Goal: Information Seeking & Learning: Learn about a topic

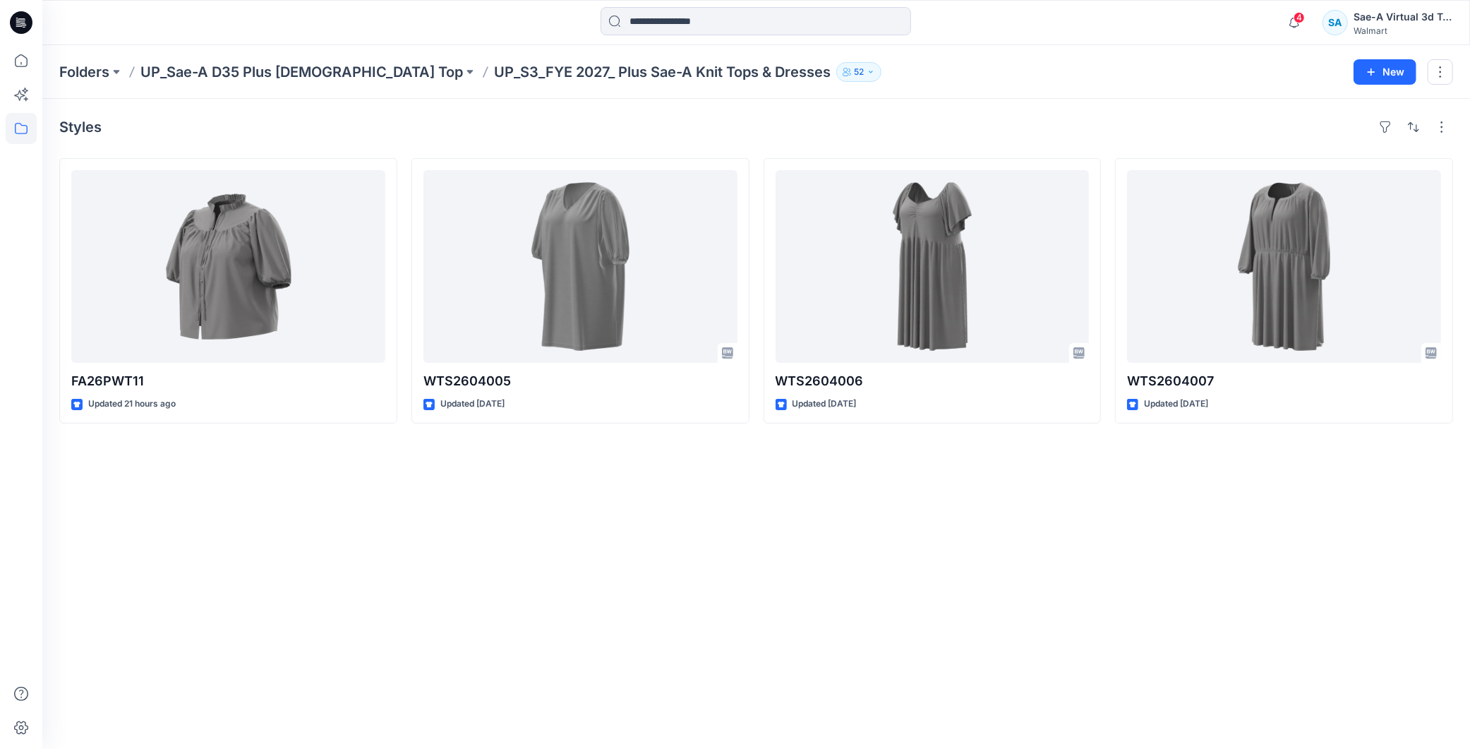
click at [25, 18] on icon at bounding box center [21, 22] width 23 height 23
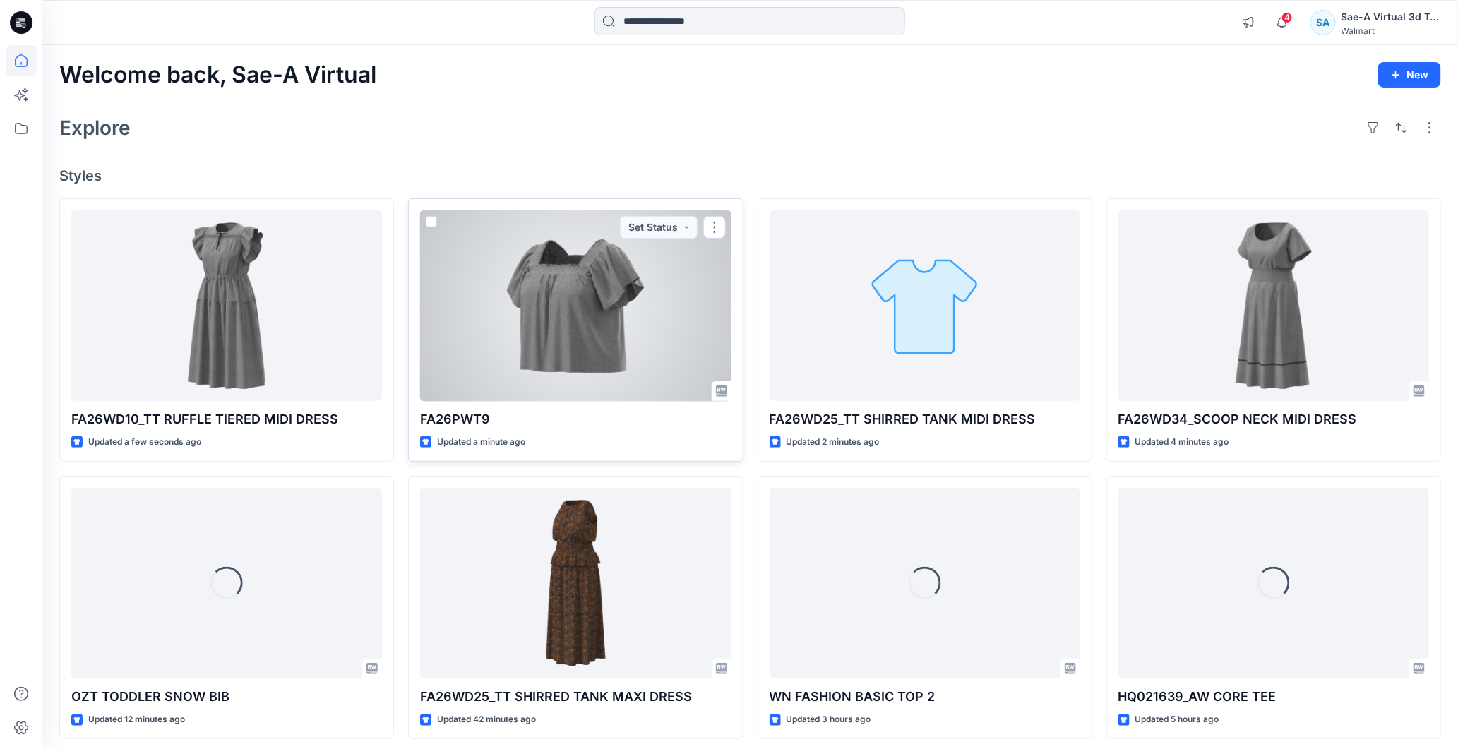
click at [570, 315] on div at bounding box center [575, 305] width 311 height 191
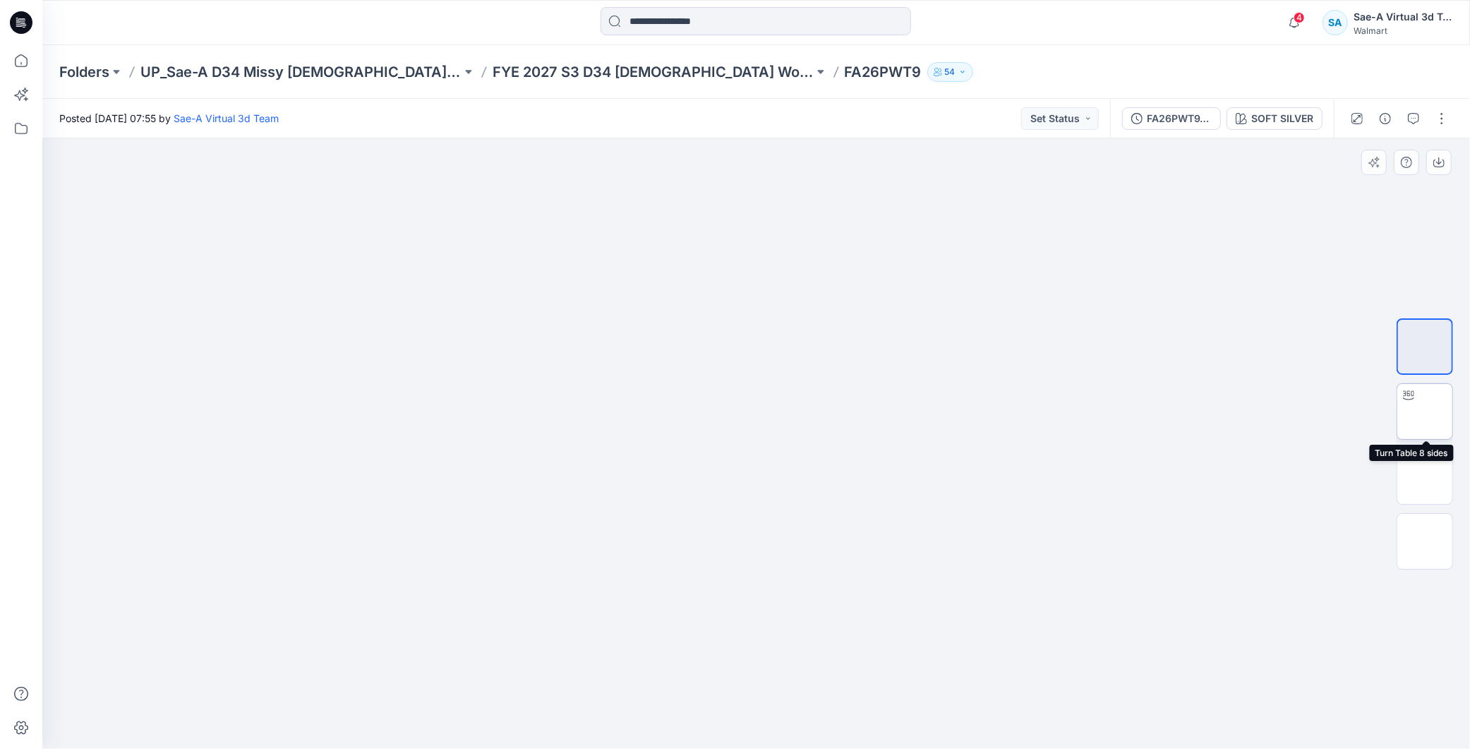
click at [1425, 412] on img at bounding box center [1425, 412] width 0 height 0
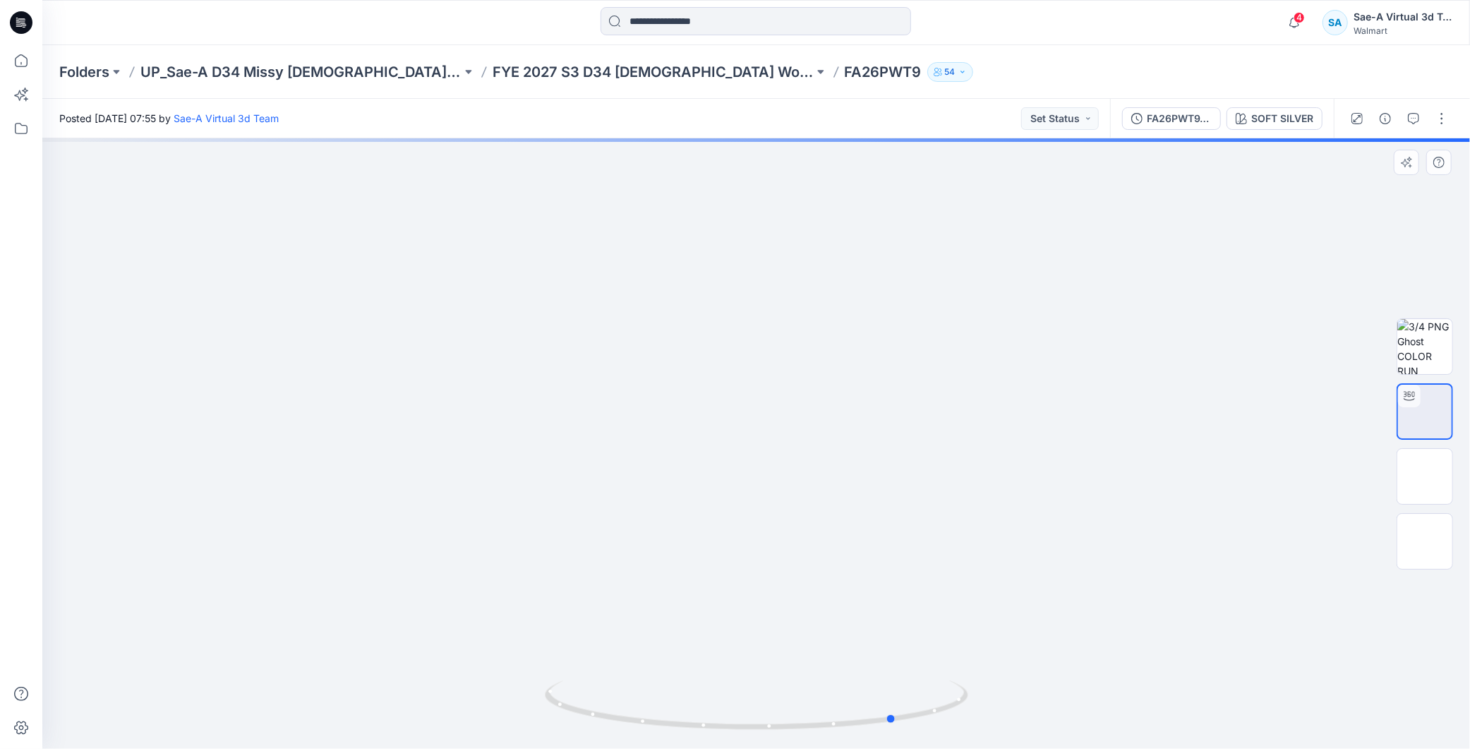
drag, startPoint x: 870, startPoint y: 707, endPoint x: 1009, endPoint y: 717, distance: 140.1
click at [1009, 717] on div at bounding box center [756, 443] width 1428 height 611
click at [986, 372] on div at bounding box center [756, 443] width 1428 height 611
drag, startPoint x: 911, startPoint y: 464, endPoint x: 911, endPoint y: 384, distance: 79.8
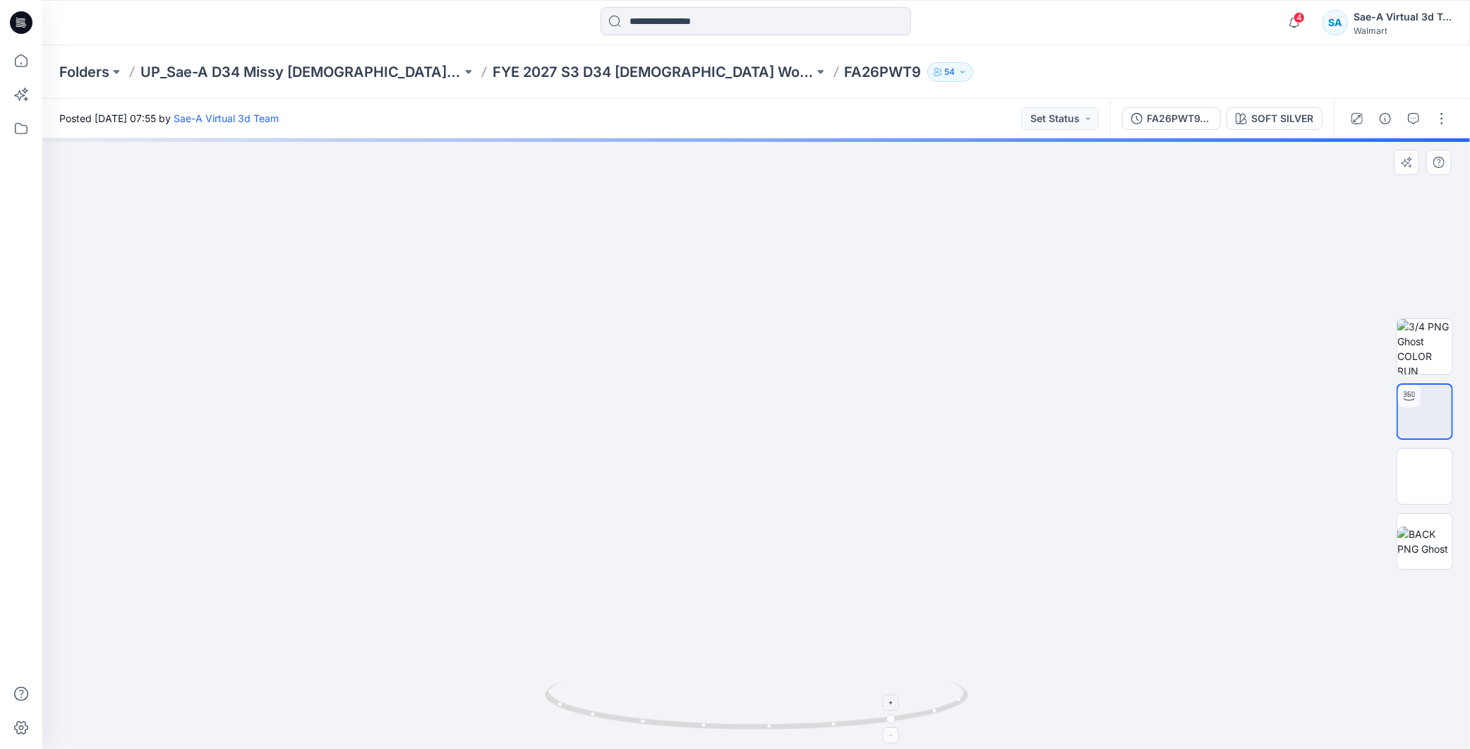
drag, startPoint x: 891, startPoint y: 676, endPoint x: 763, endPoint y: 685, distance: 128.1
click at [763, 685] on div at bounding box center [756, 443] width 1428 height 611
drag, startPoint x: 813, startPoint y: 738, endPoint x: 609, endPoint y: 694, distance: 208.0
click at [594, 716] on div at bounding box center [757, 713] width 424 height 71
click at [674, 67] on p "FYE 2027 S3 D34 [DEMOGRAPHIC_DATA] Woven Tops - Sae-A" at bounding box center [653, 72] width 321 height 20
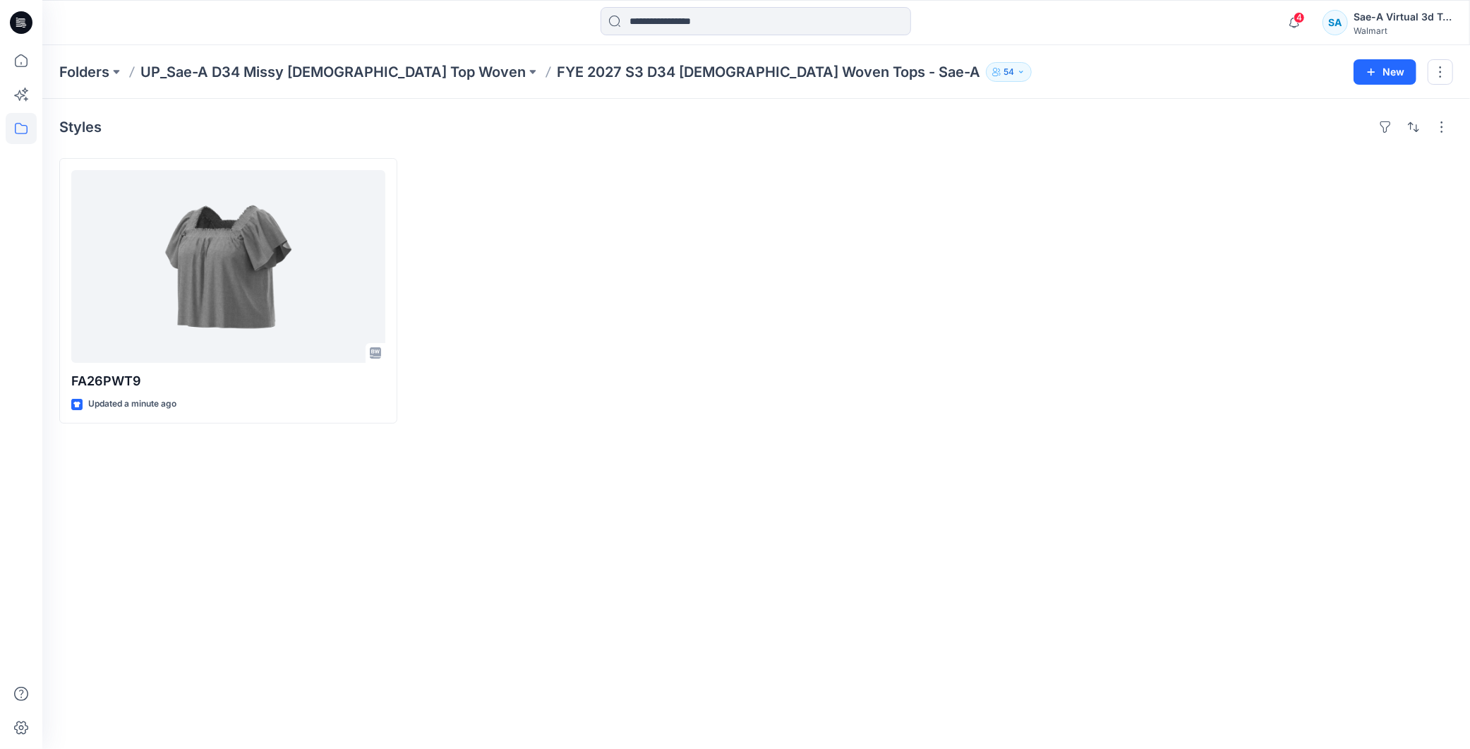
click at [468, 500] on div "Styles FA26PWT9 Updated a minute ago" at bounding box center [756, 424] width 1428 height 650
click at [26, 18] on icon at bounding box center [21, 22] width 23 height 23
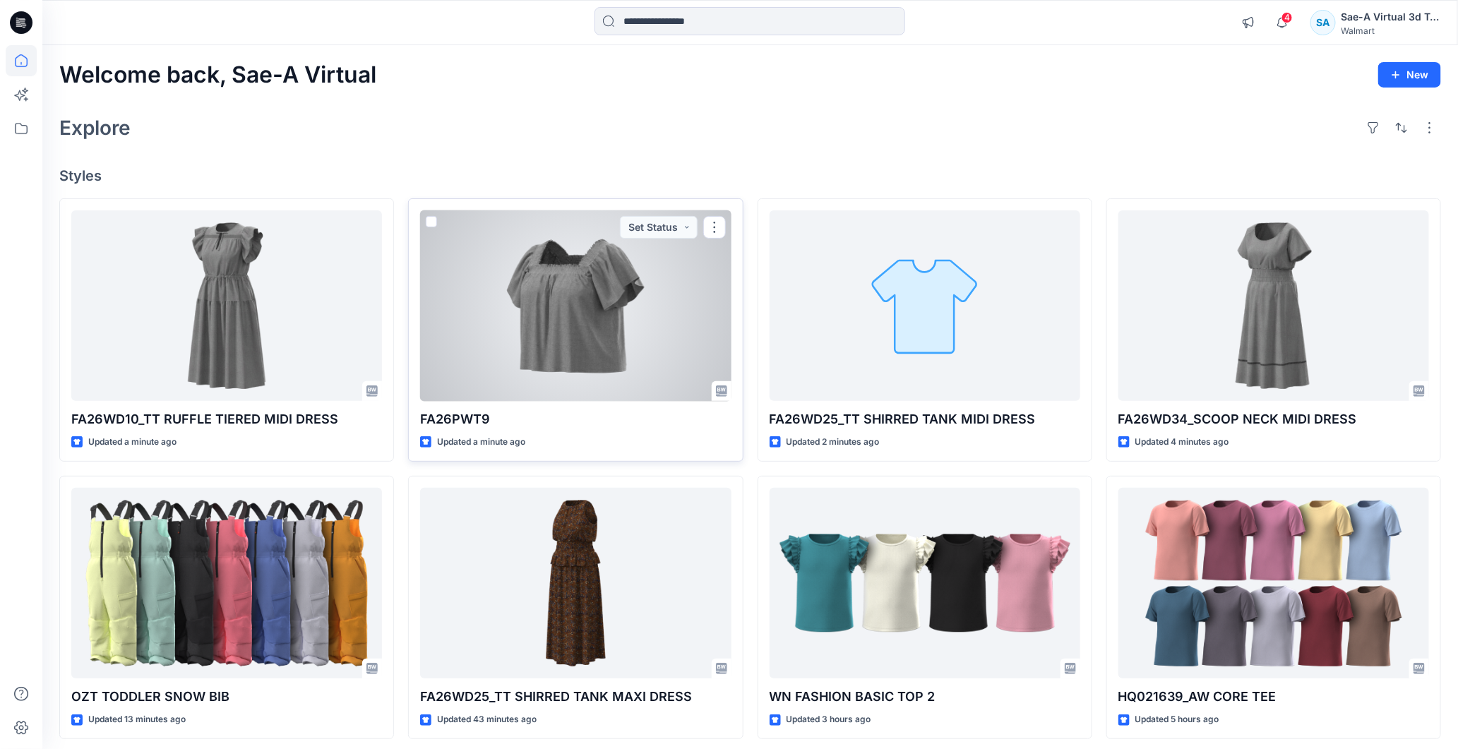
click at [562, 309] on div at bounding box center [575, 305] width 311 height 191
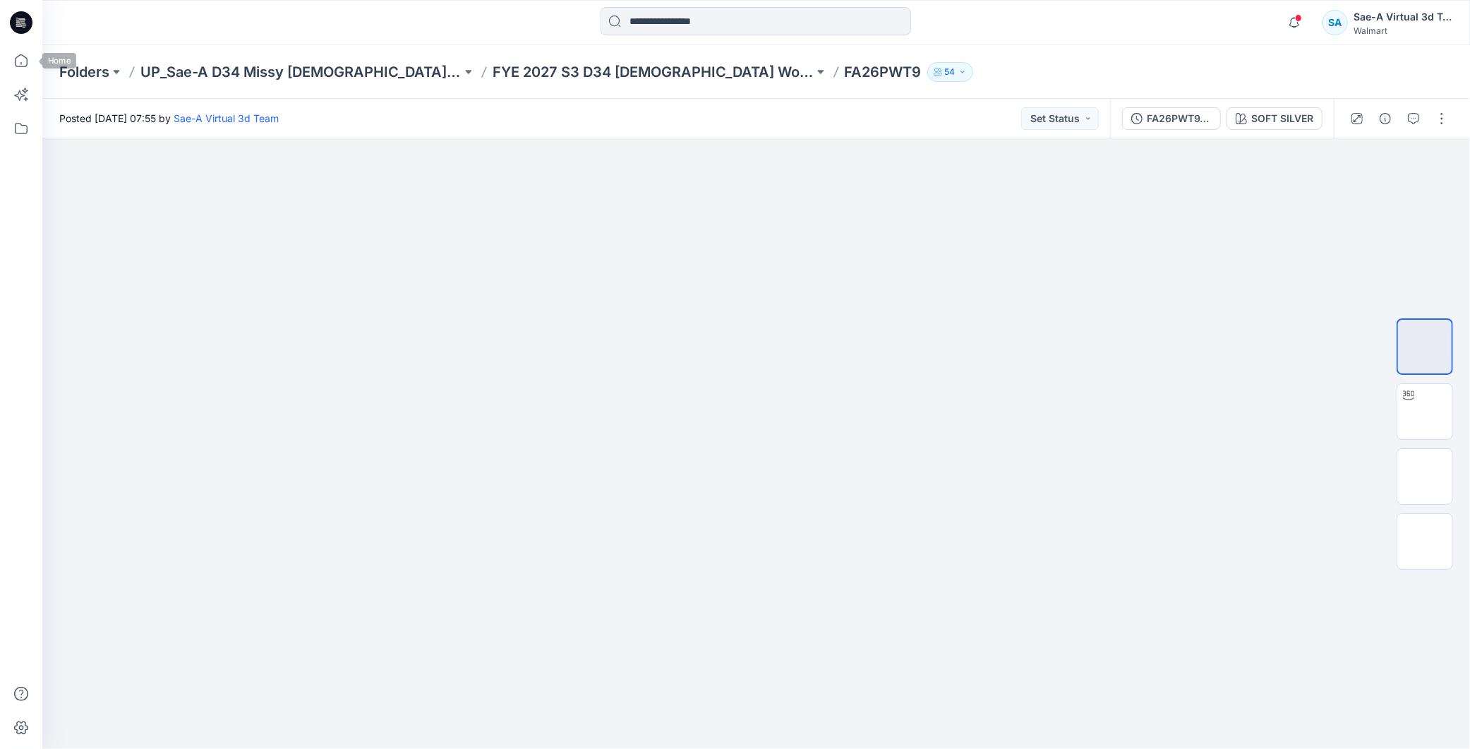
click at [28, 26] on icon at bounding box center [21, 22] width 23 height 23
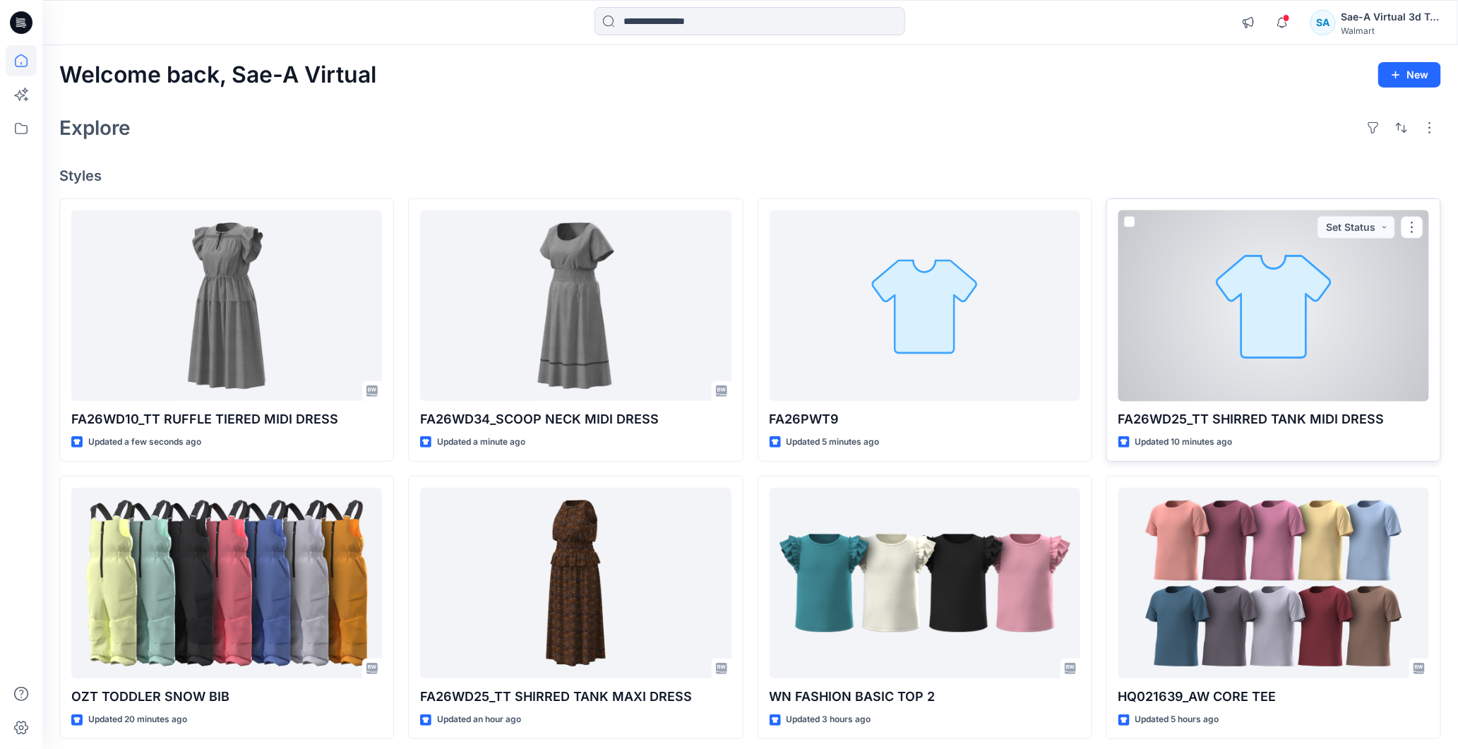
click at [1312, 316] on div at bounding box center [1273, 305] width 311 height 191
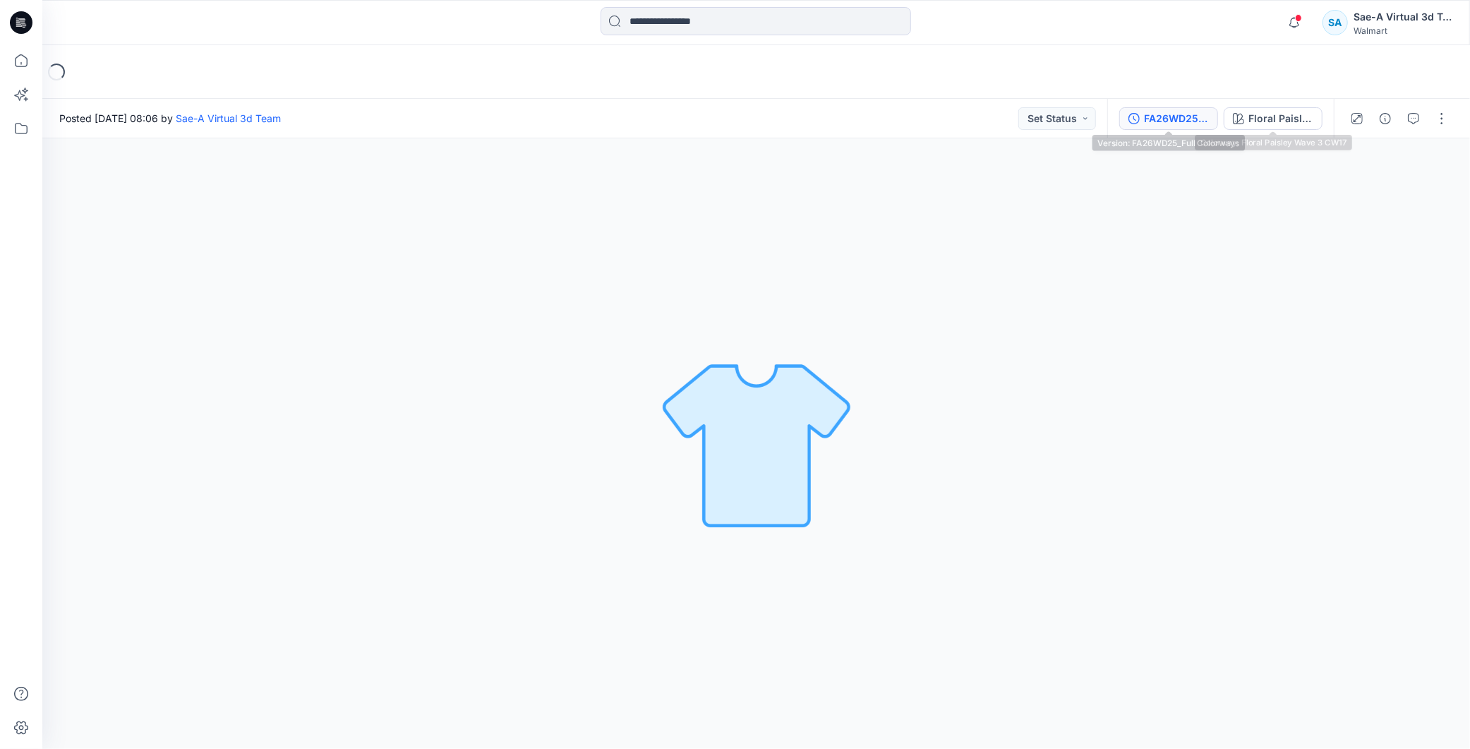
click at [1196, 119] on div "FA26WD25_Full Colorways" at bounding box center [1176, 119] width 65 height 16
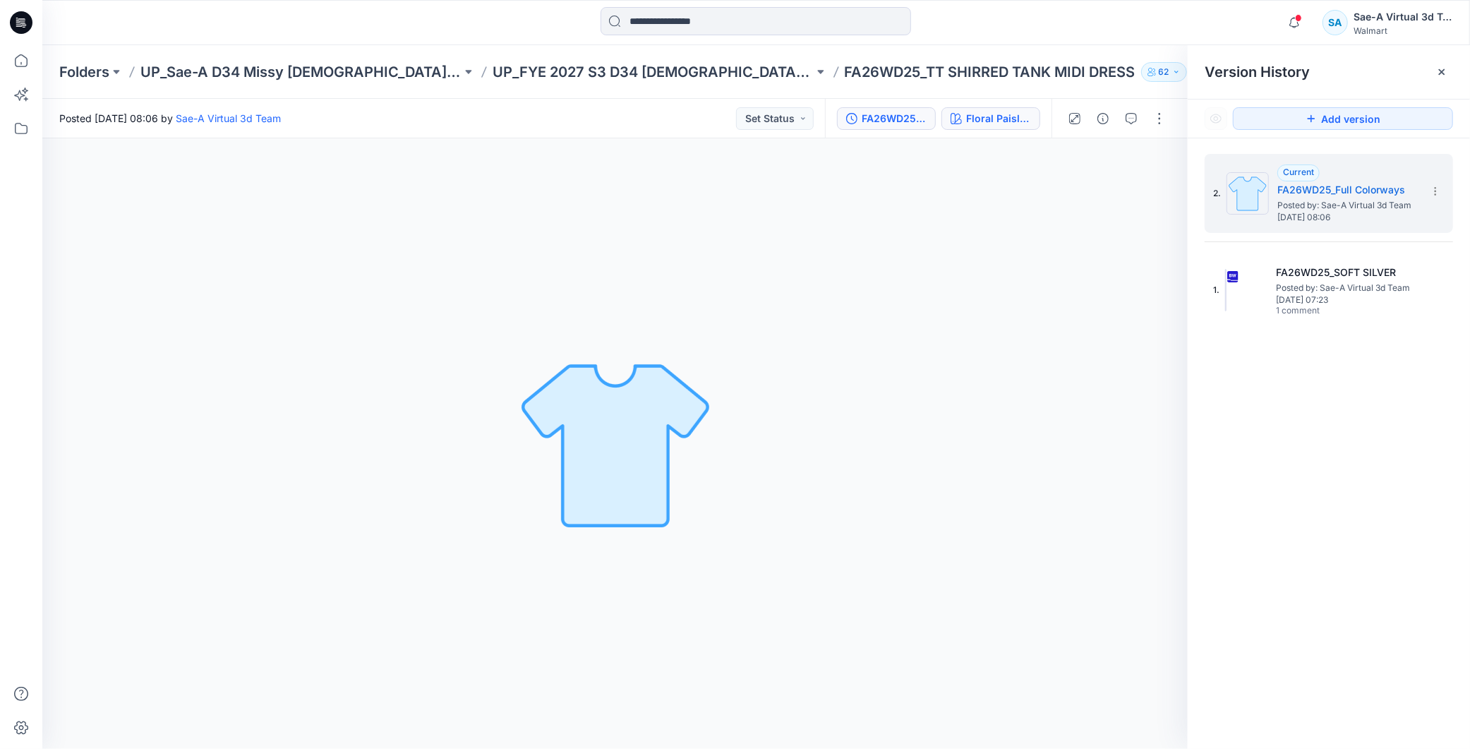
click at [983, 117] on div "Floral Paisley Wave 3 CW17" at bounding box center [998, 119] width 65 height 16
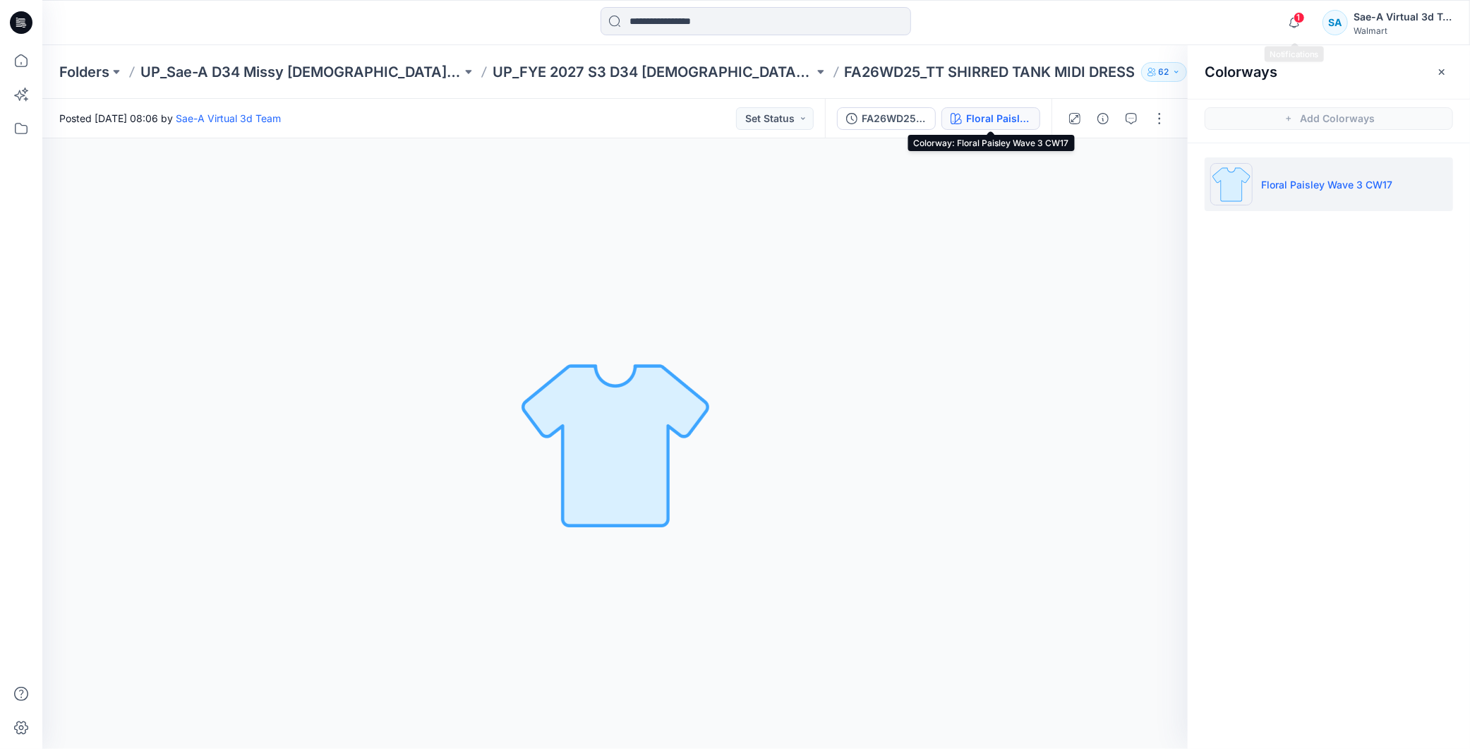
click at [1303, 18] on span "1" at bounding box center [1299, 17] width 11 height 11
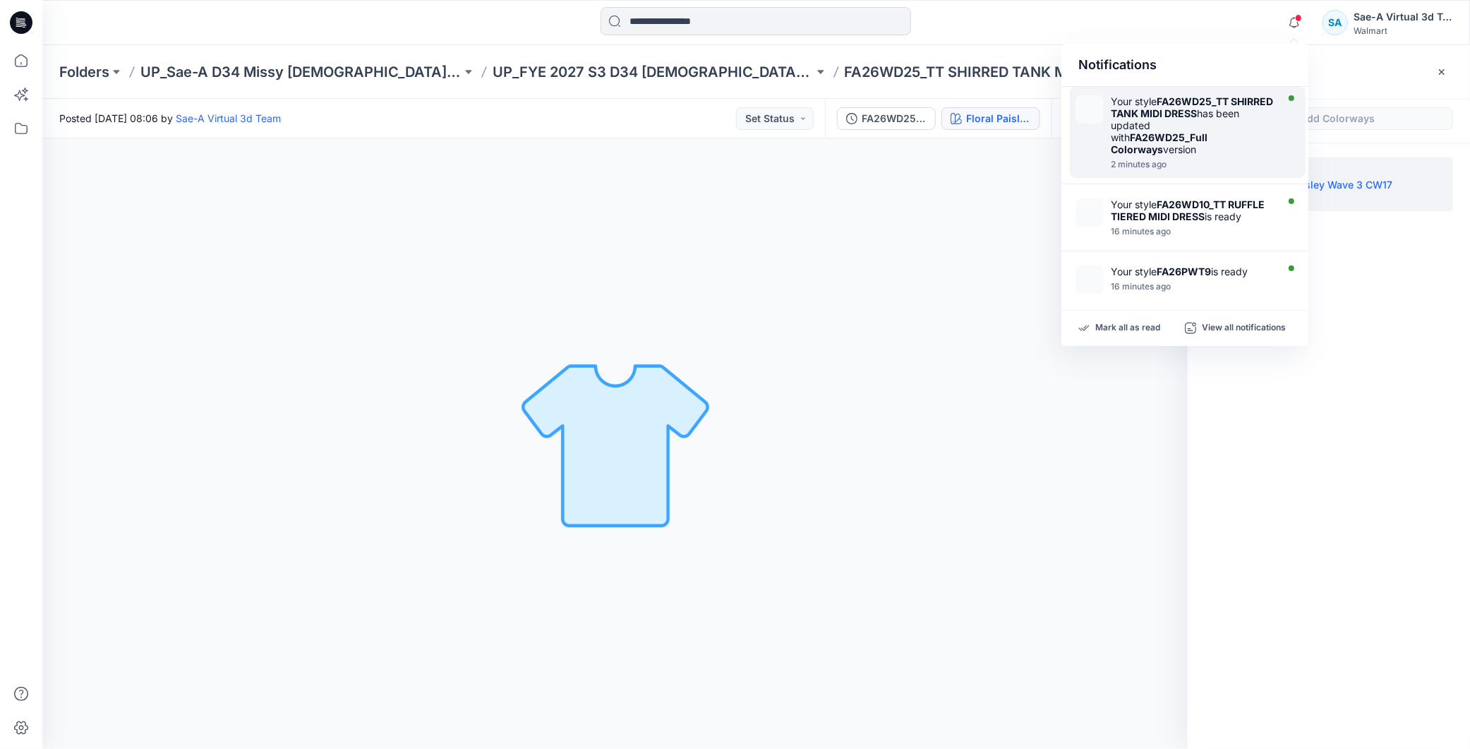
click at [1208, 142] on strong "FA26WD25_Full Colorways" at bounding box center [1159, 143] width 97 height 24
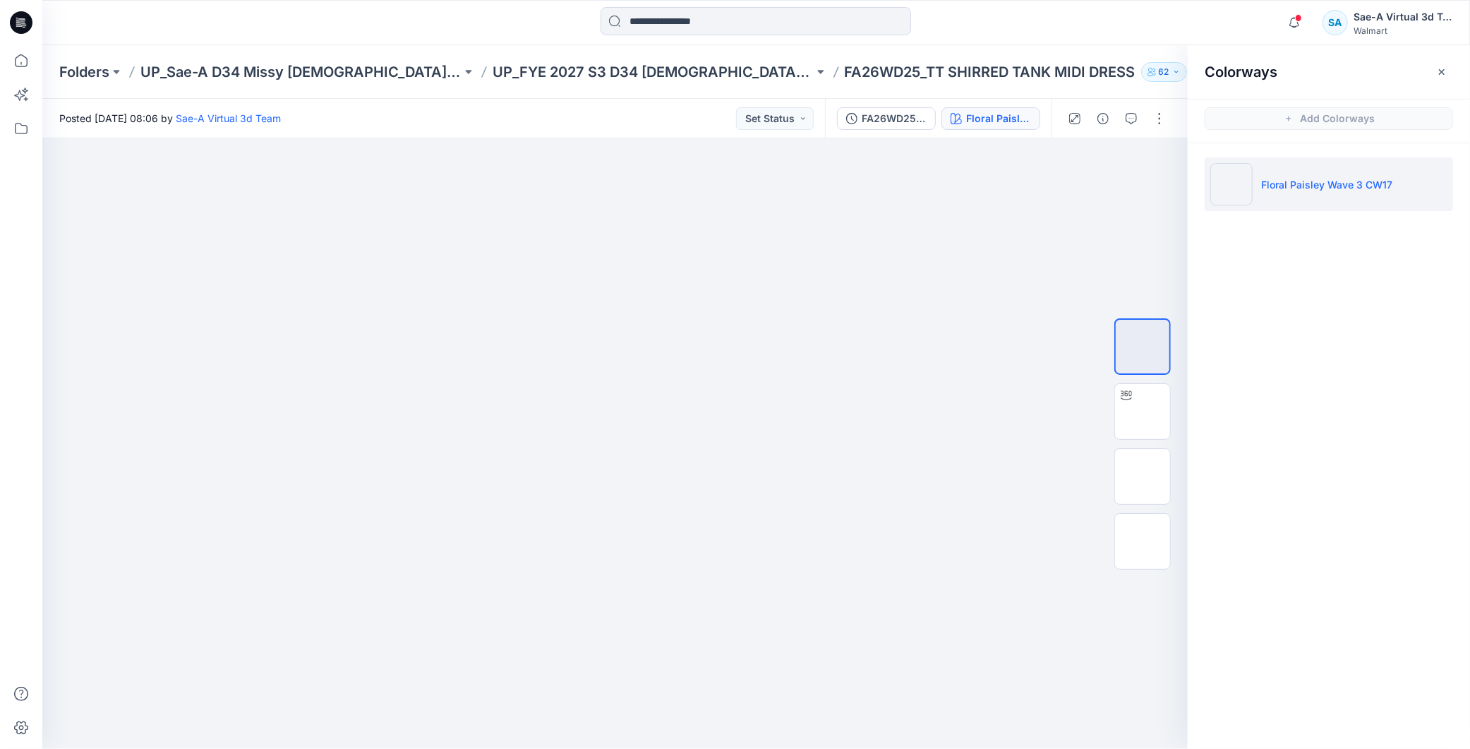
click at [22, 23] on icon at bounding box center [23, 23] width 6 height 1
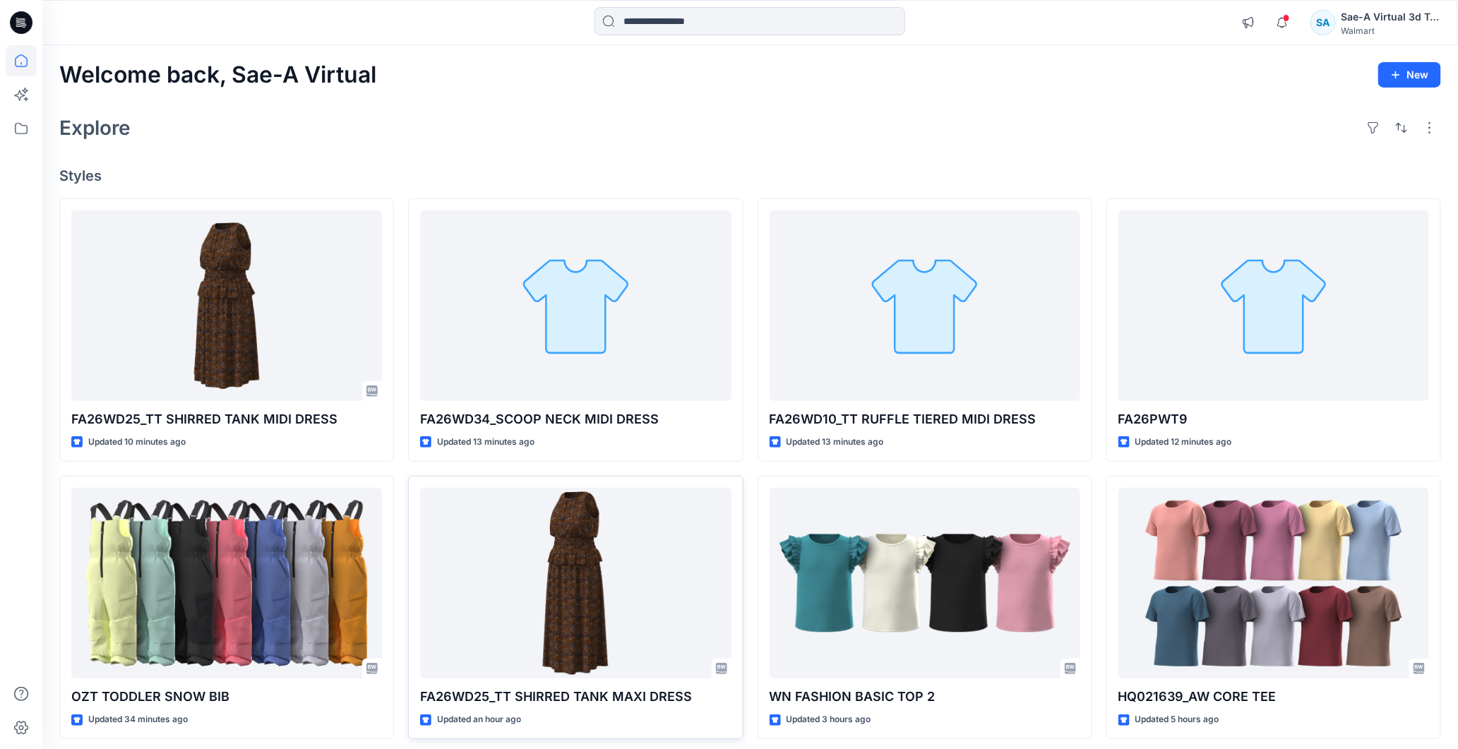
click at [24, 24] on icon at bounding box center [21, 22] width 23 height 23
click at [1287, 22] on icon "button" at bounding box center [1282, 22] width 27 height 28
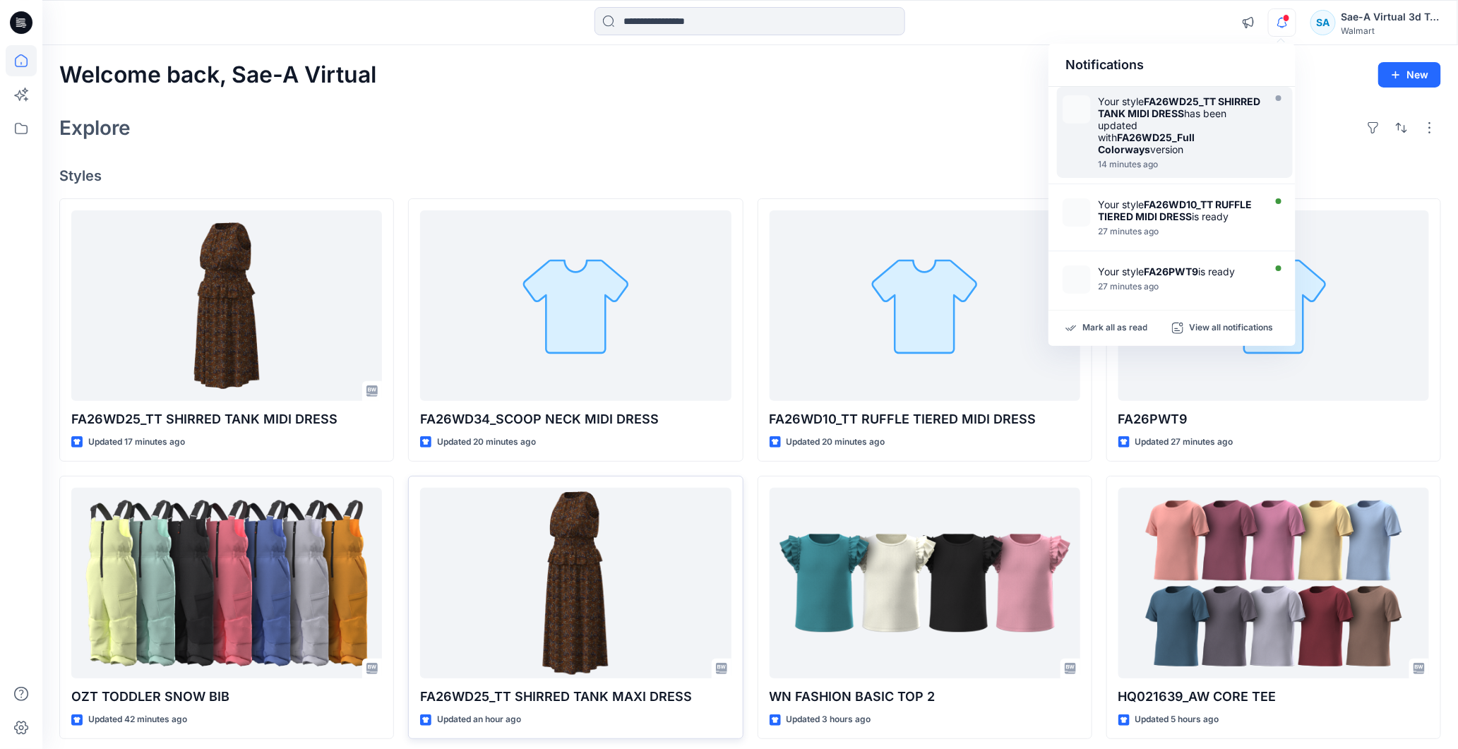
click at [1276, 19] on icon "button" at bounding box center [1282, 22] width 27 height 28
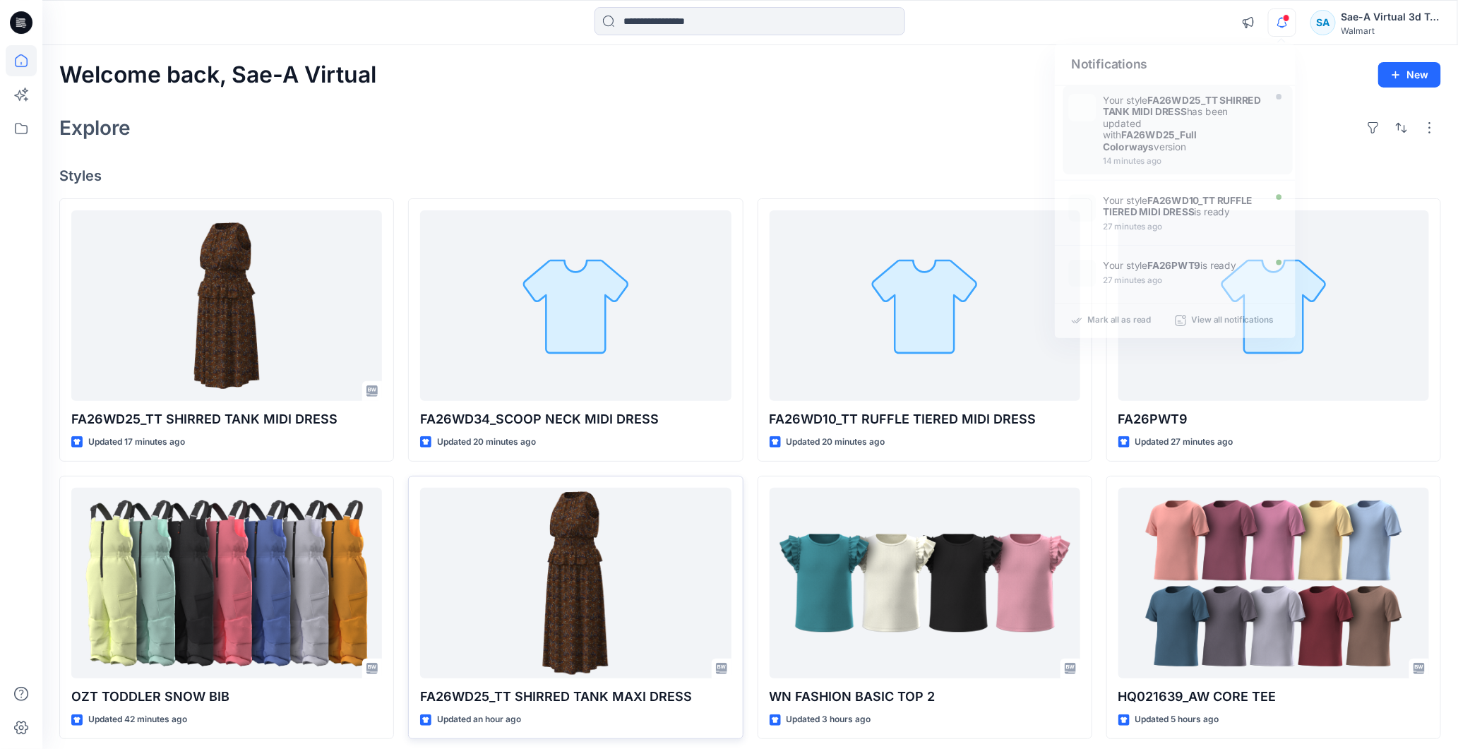
click at [1281, 19] on icon "button" at bounding box center [1282, 22] width 27 height 28
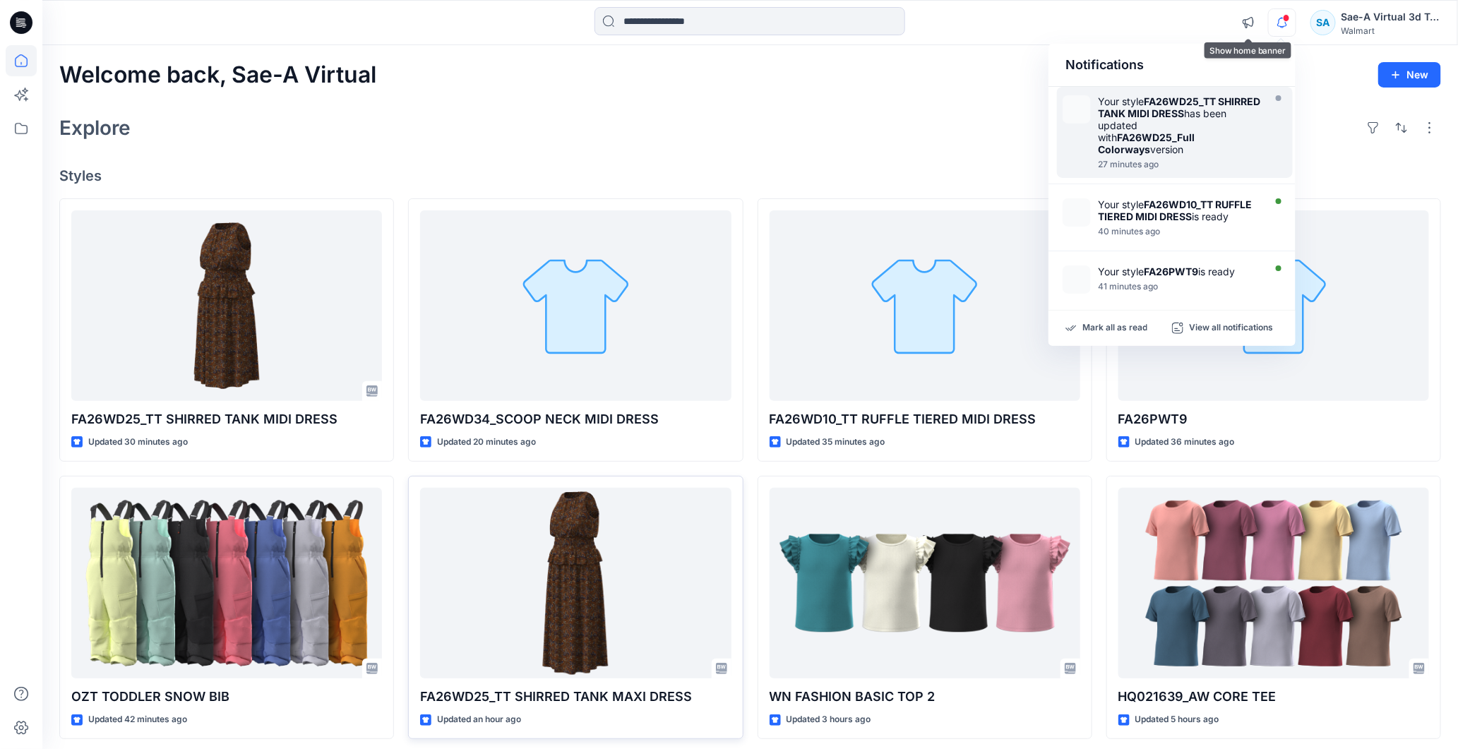
click at [1276, 25] on icon "button" at bounding box center [1282, 22] width 27 height 28
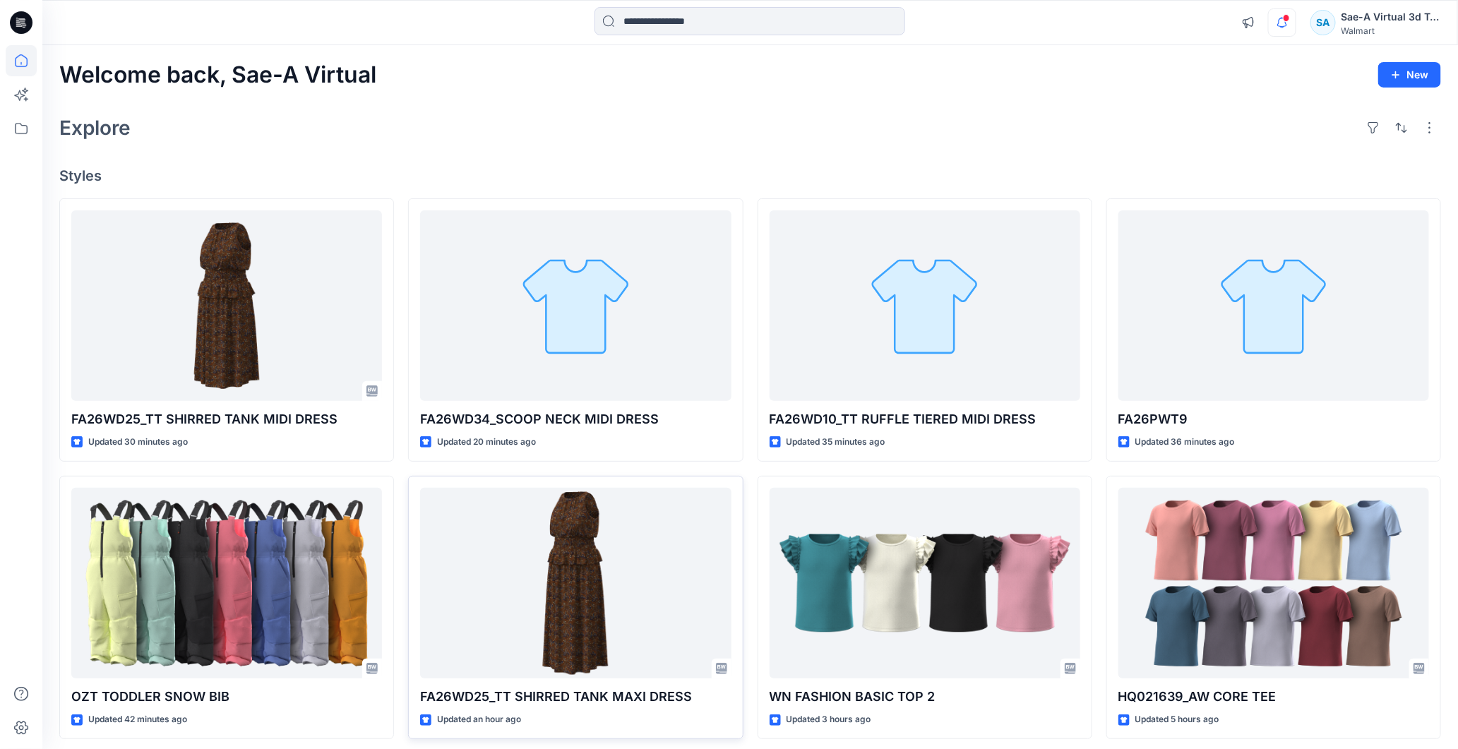
click at [1278, 26] on icon "button" at bounding box center [1282, 22] width 27 height 28
